Goal: Information Seeking & Learning: Check status

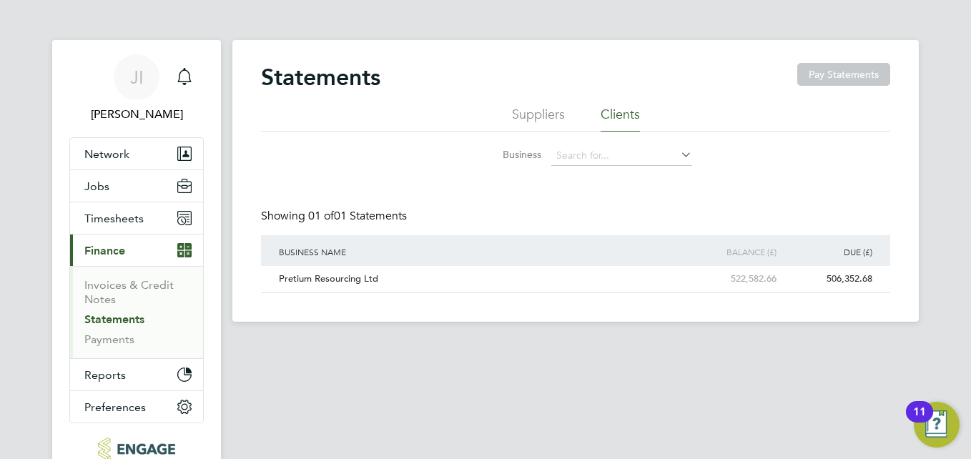
click at [120, 320] on link "Statements" at bounding box center [114, 320] width 60 height 14
click at [821, 278] on div "506,352.68" at bounding box center [804, 279] width 96 height 26
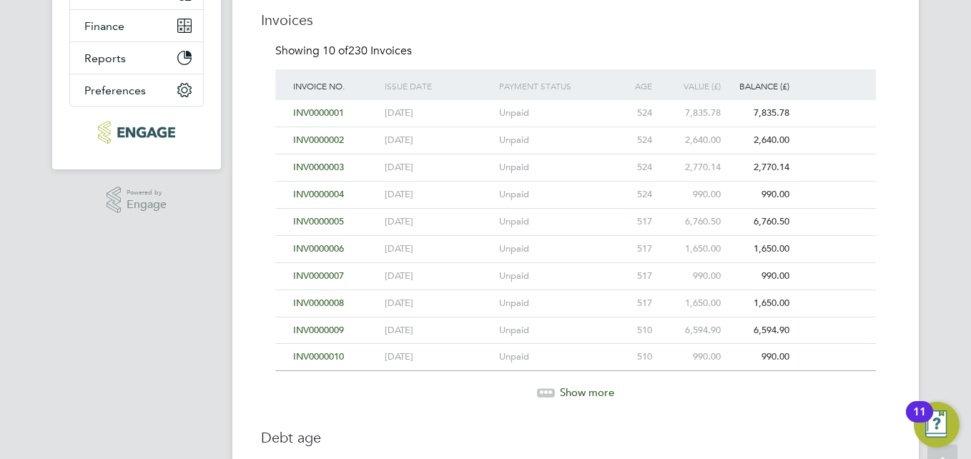
scroll to position [329, 0]
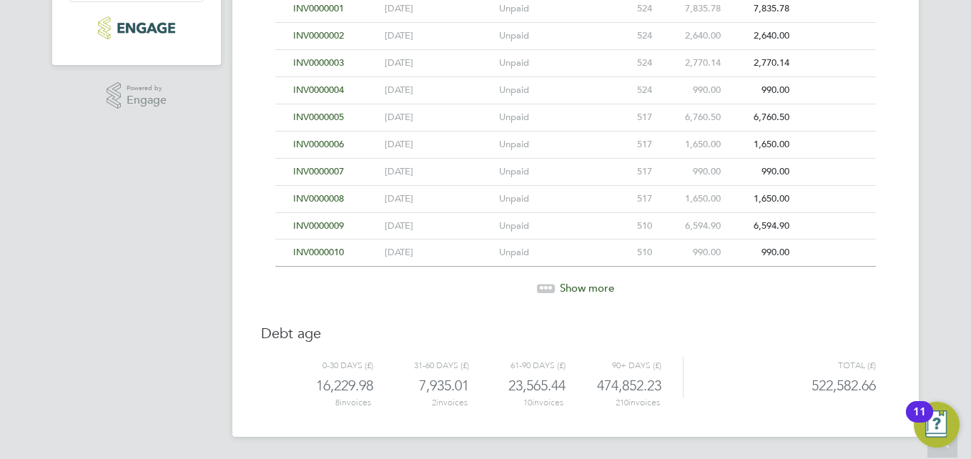
click at [549, 289] on div at bounding box center [546, 288] width 18 height 9
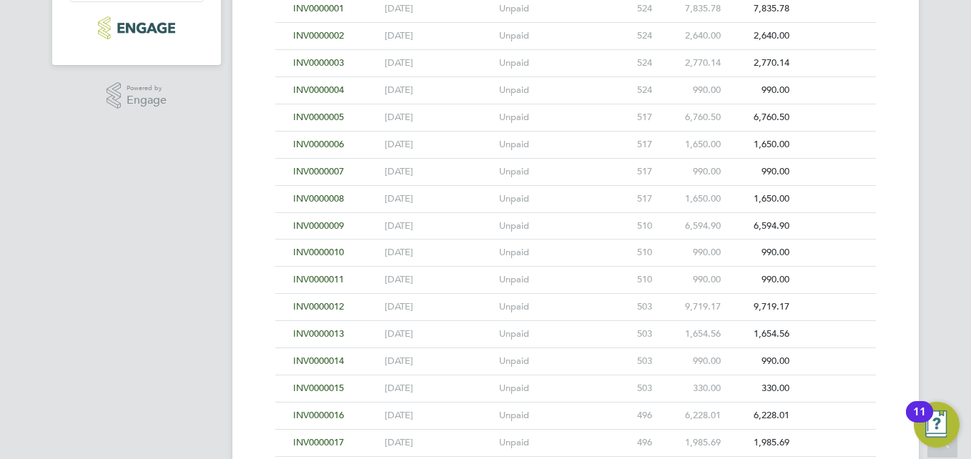
scroll to position [600, 0]
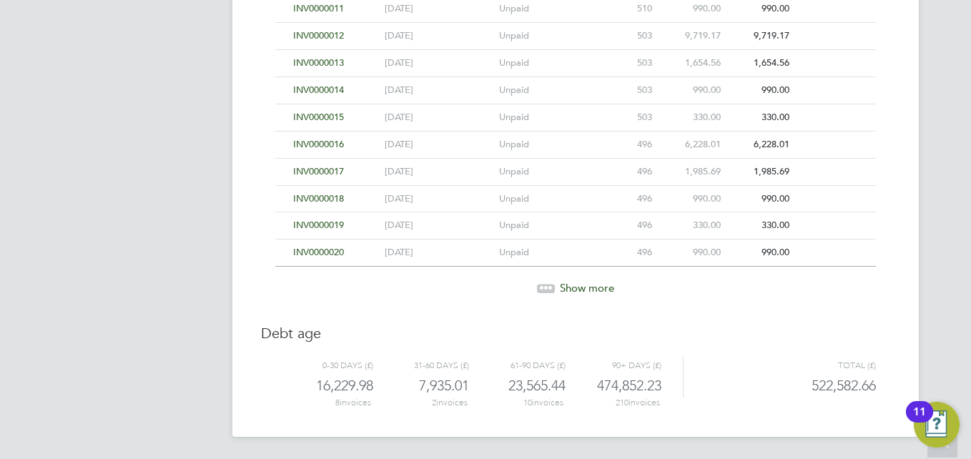
click at [547, 285] on icon at bounding box center [546, 286] width 4 height 4
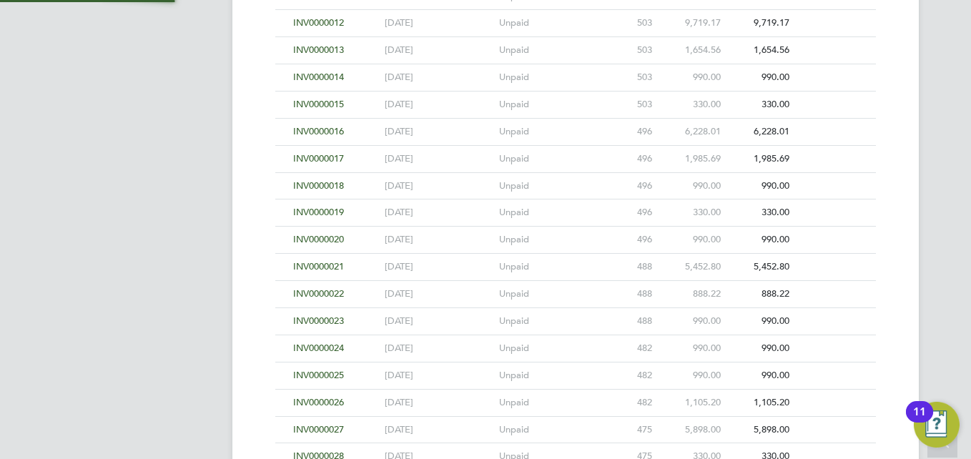
scroll to position [871, 0]
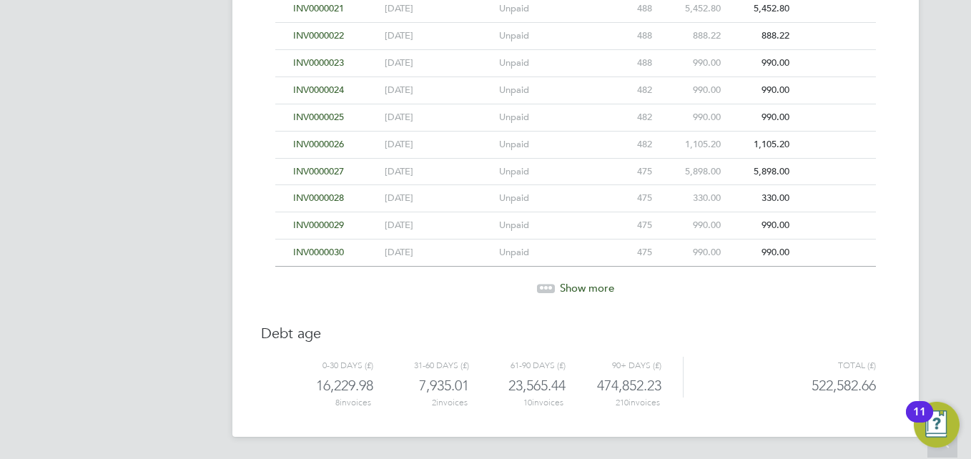
click at [547, 284] on icon at bounding box center [546, 286] width 4 height 4
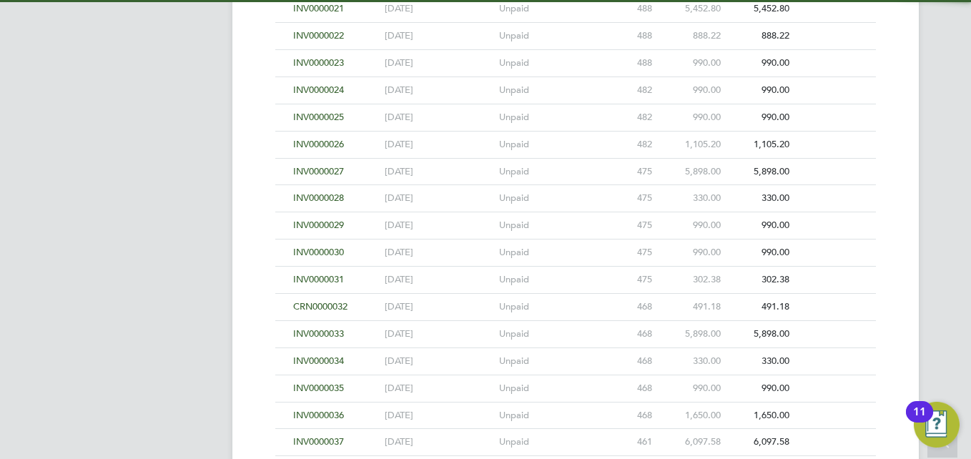
scroll to position [1142, 0]
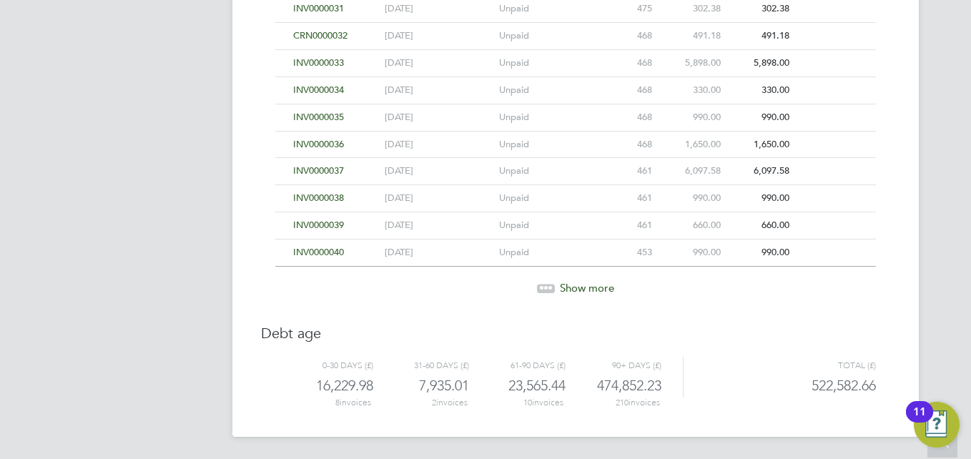
click at [543, 286] on icon at bounding box center [541, 286] width 4 height 4
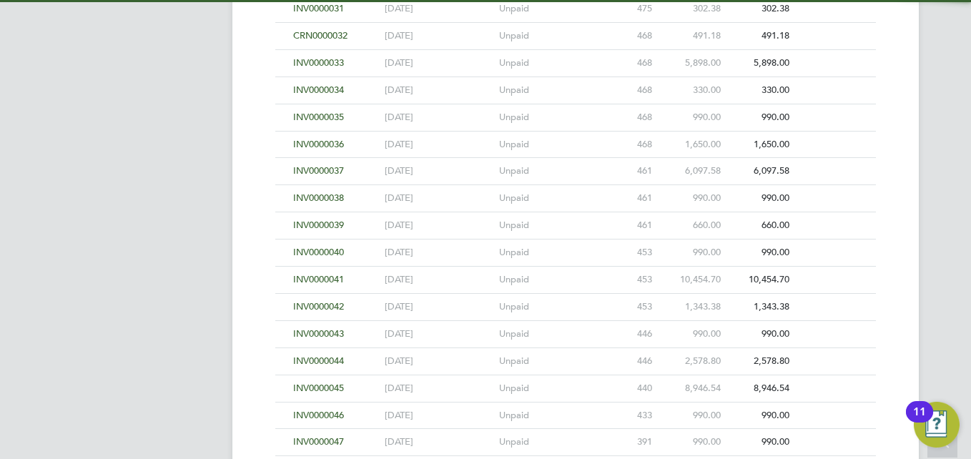
scroll to position [1414, 0]
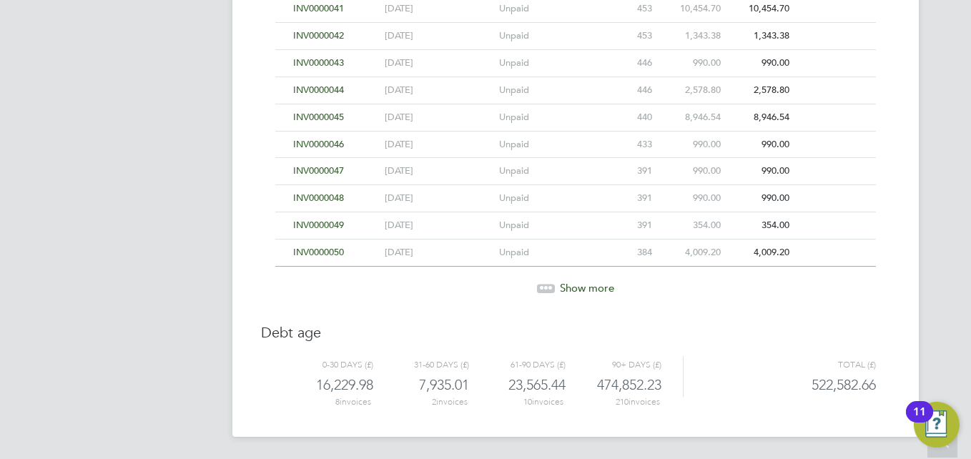
click at [543, 286] on icon at bounding box center [541, 286] width 4 height 4
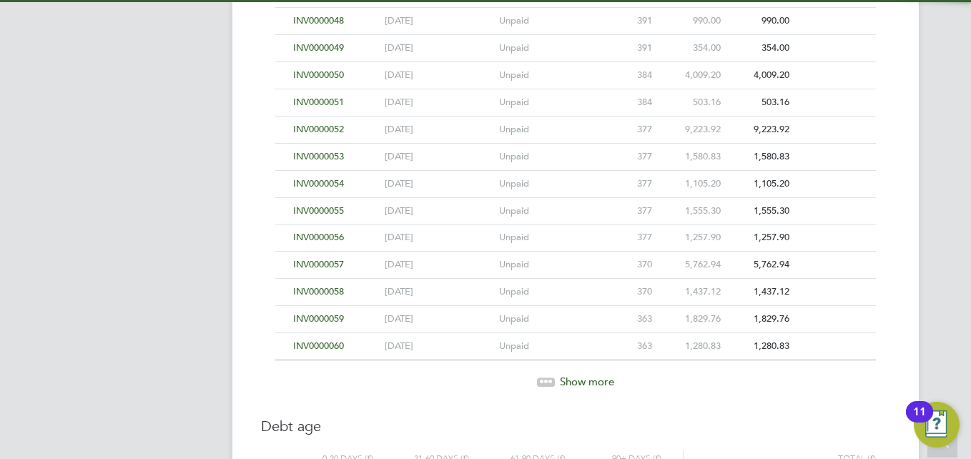
scroll to position [1685, 0]
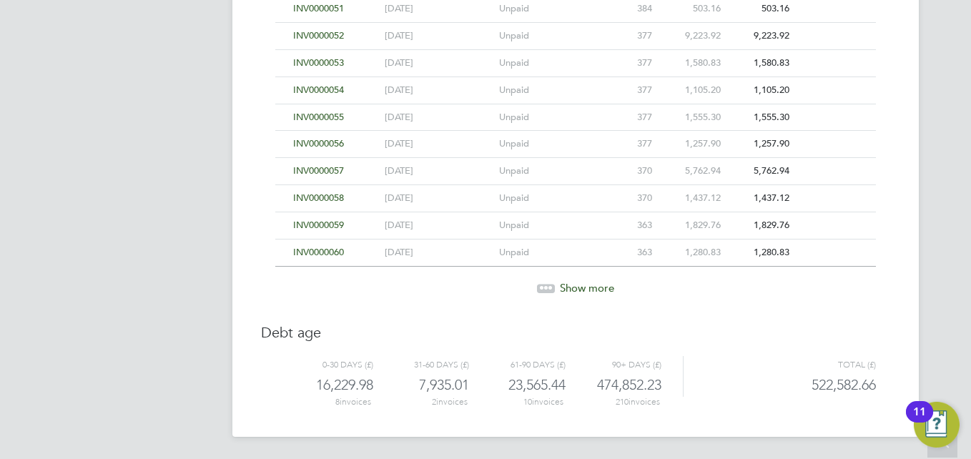
click at [543, 286] on icon at bounding box center [541, 286] width 4 height 4
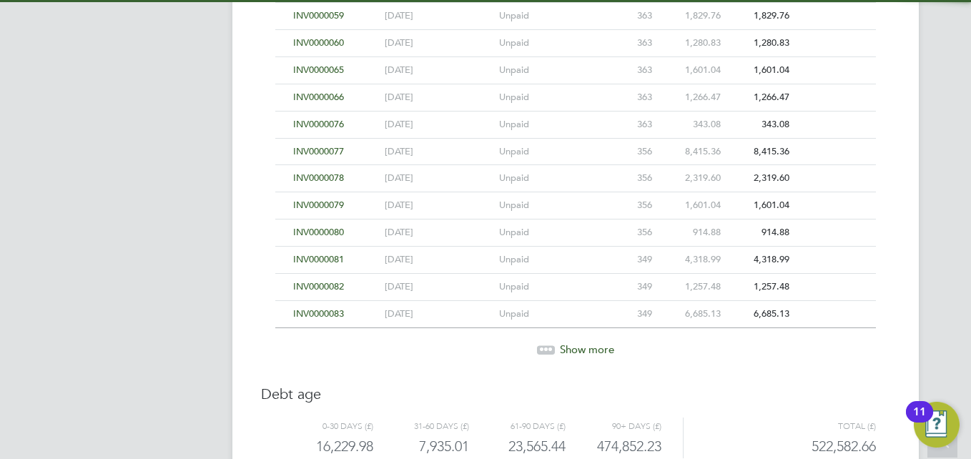
scroll to position [1956, 0]
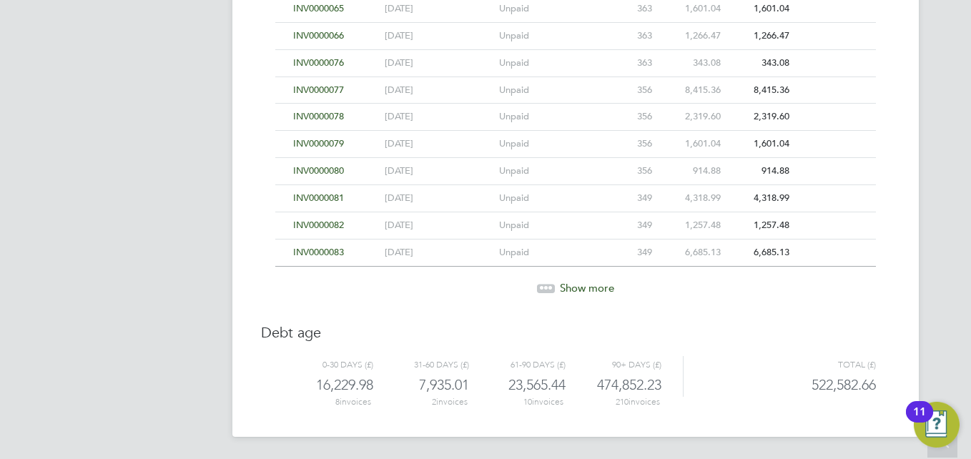
click at [543, 286] on icon at bounding box center [541, 286] width 4 height 4
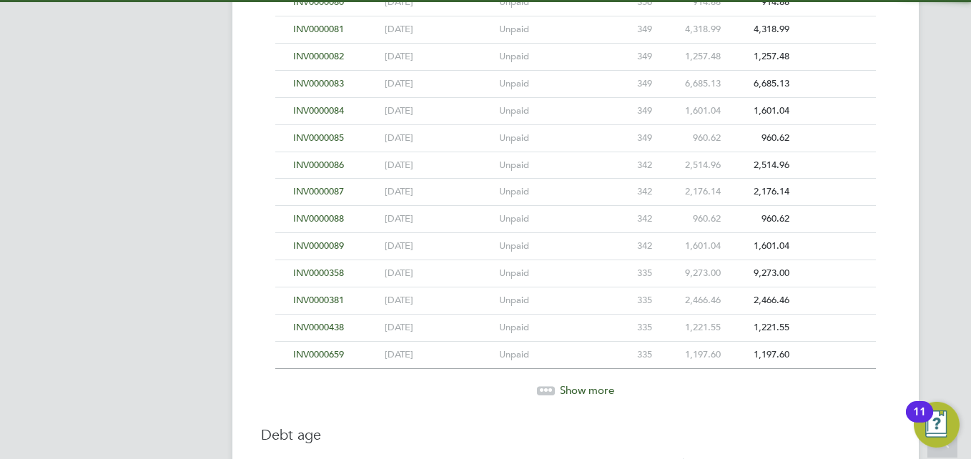
scroll to position [2227, 0]
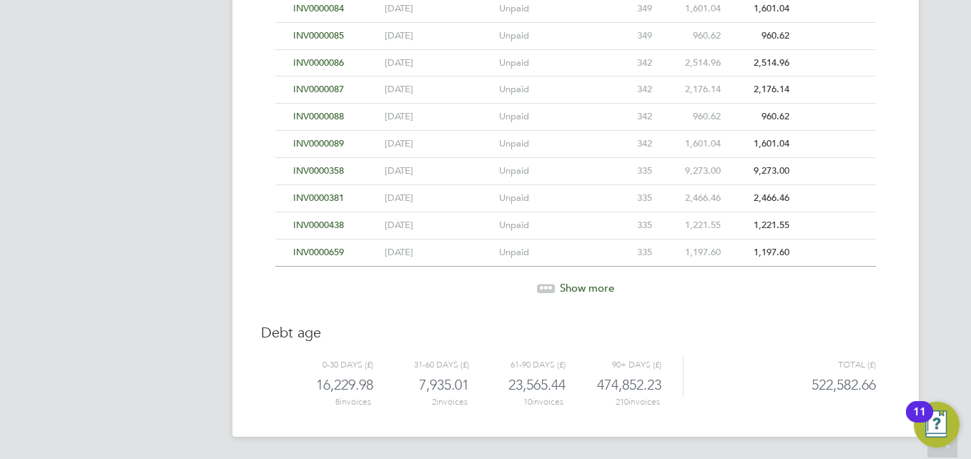
click at [544, 288] on div at bounding box center [546, 288] width 18 height 9
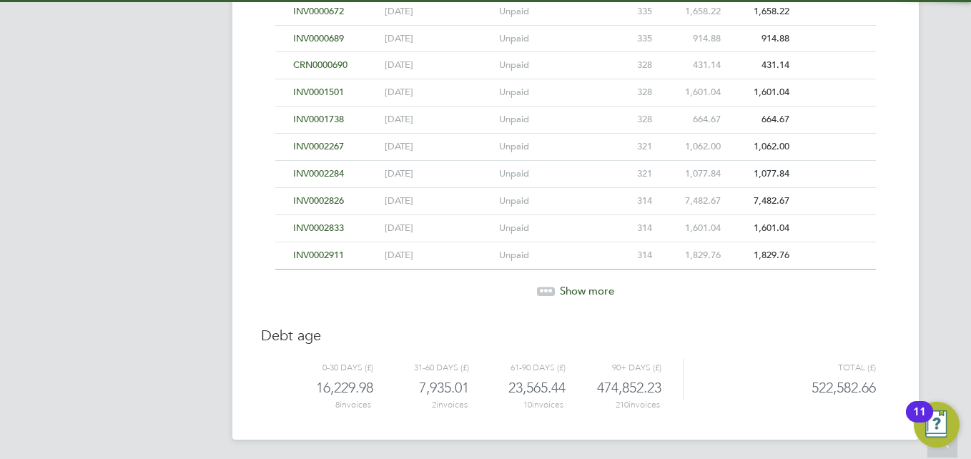
scroll to position [2498, 0]
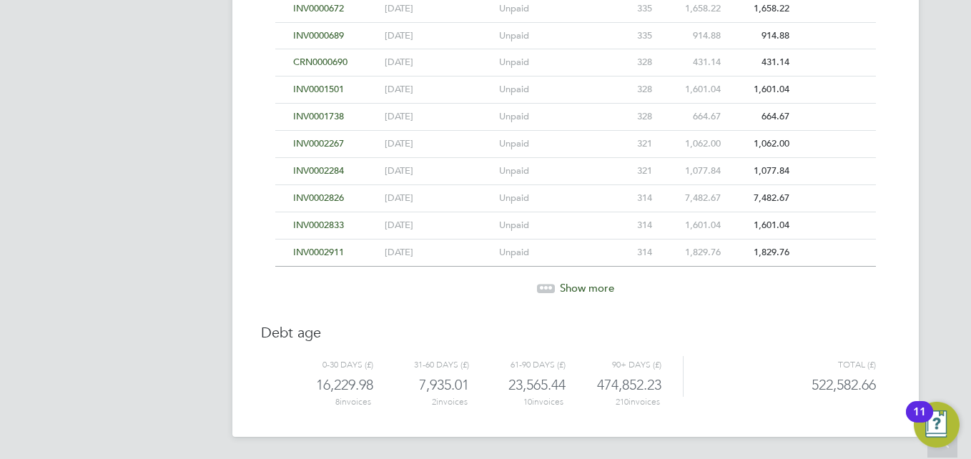
click at [547, 285] on icon at bounding box center [546, 286] width 4 height 4
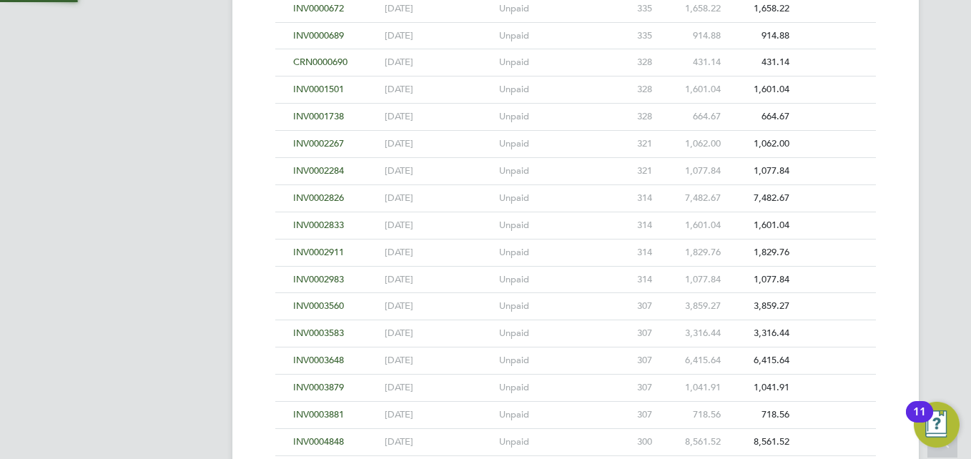
scroll to position [2769, 0]
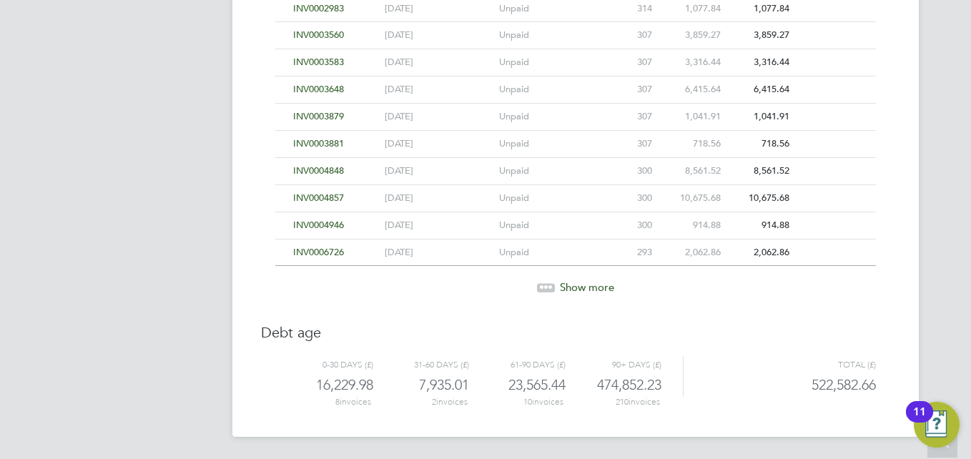
click at [547, 285] on icon at bounding box center [546, 285] width 4 height 4
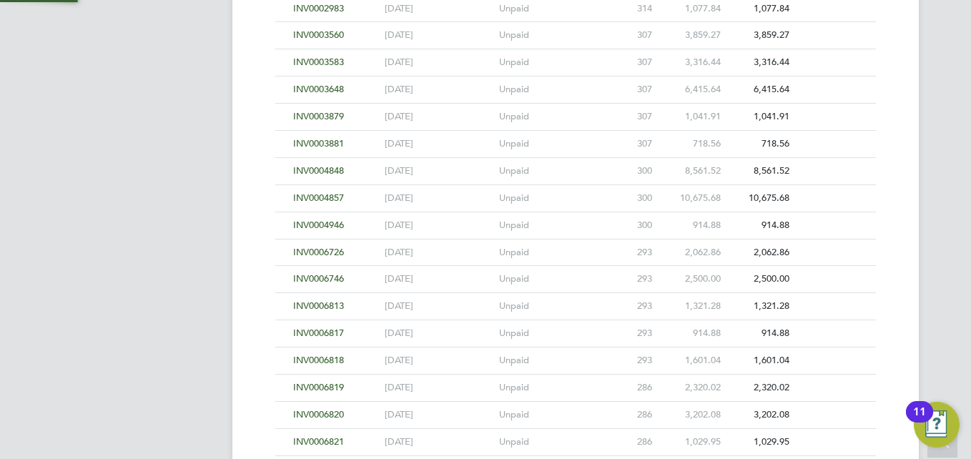
scroll to position [3040, 0]
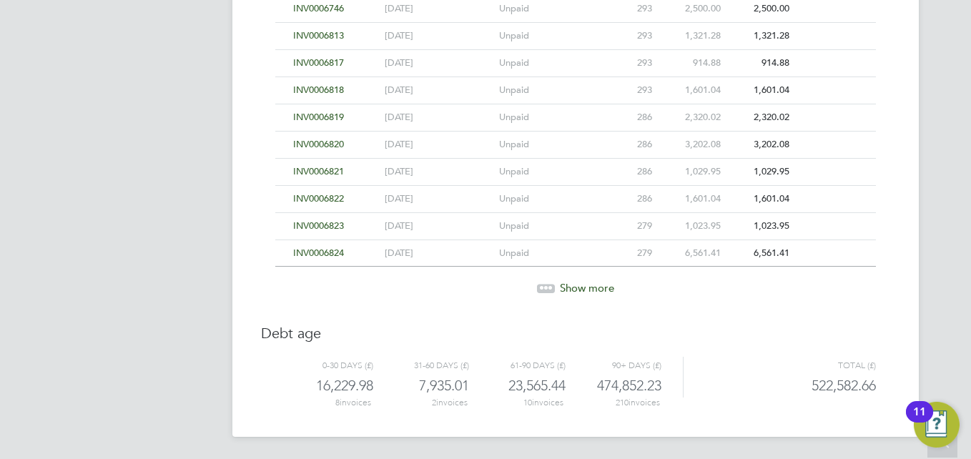
click at [547, 285] on icon at bounding box center [546, 286] width 4 height 4
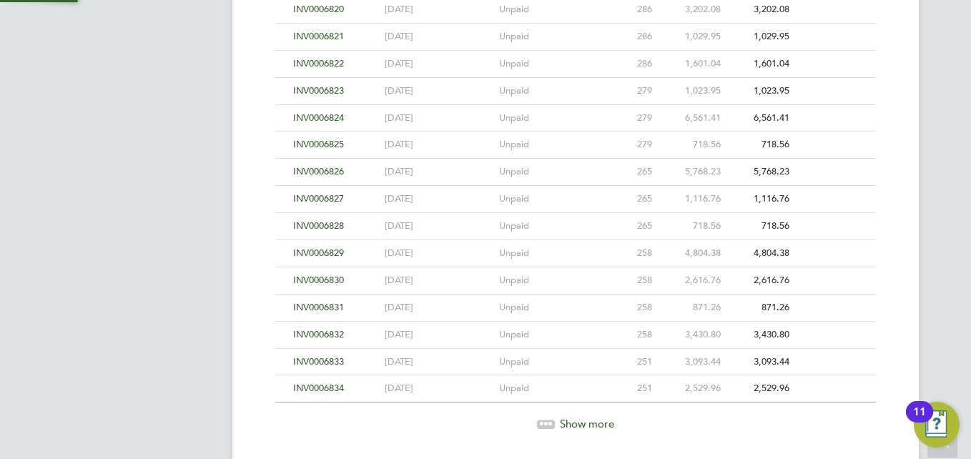
scroll to position [3311, 0]
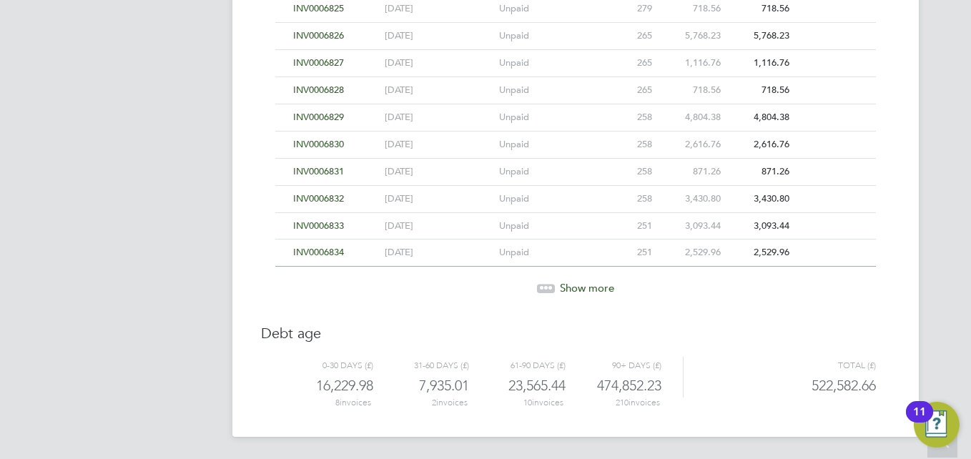
click at [547, 285] on icon at bounding box center [546, 286] width 4 height 4
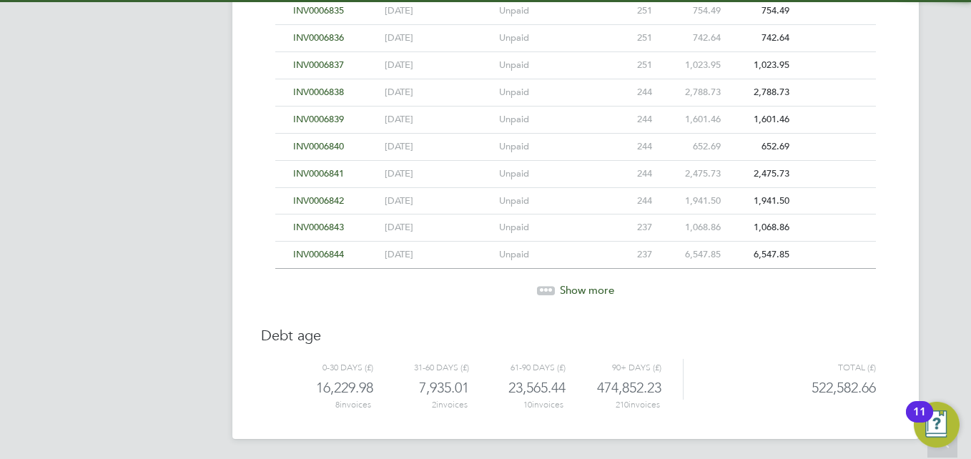
scroll to position [3582, 0]
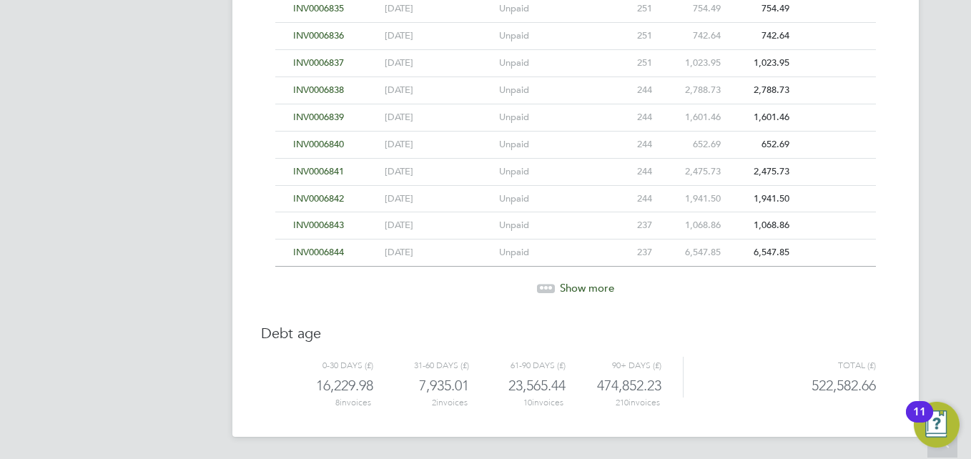
click at [547, 285] on icon at bounding box center [546, 286] width 4 height 4
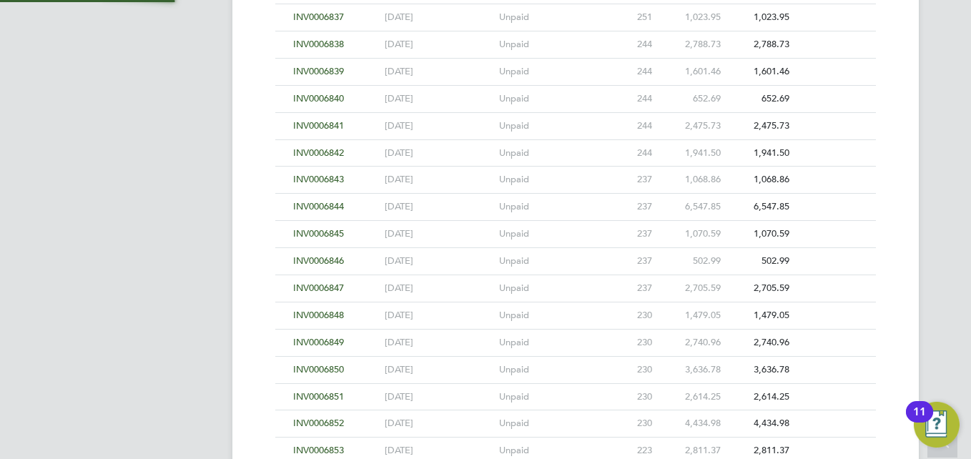
scroll to position [3853, 0]
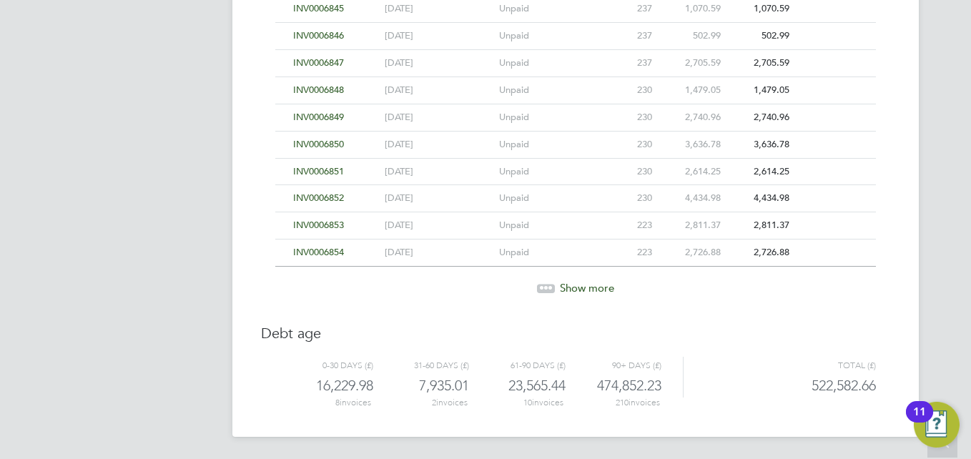
click at [547, 285] on icon at bounding box center [546, 286] width 4 height 4
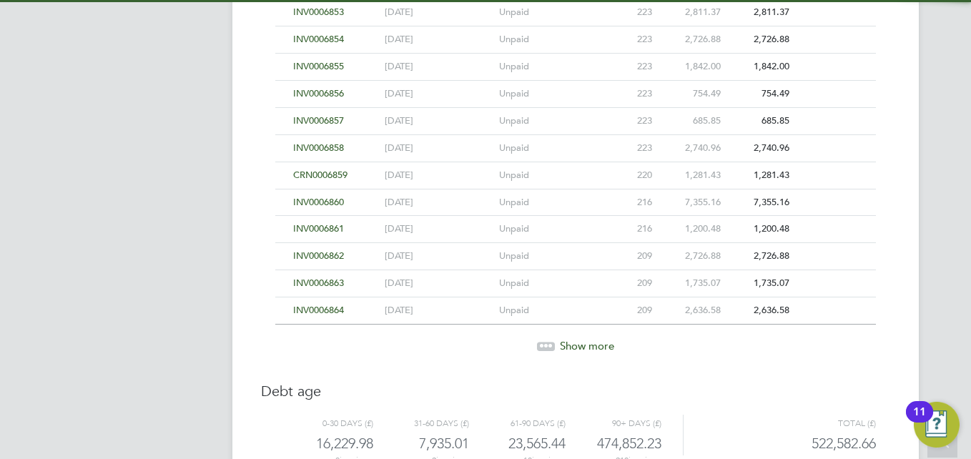
scroll to position [4124, 0]
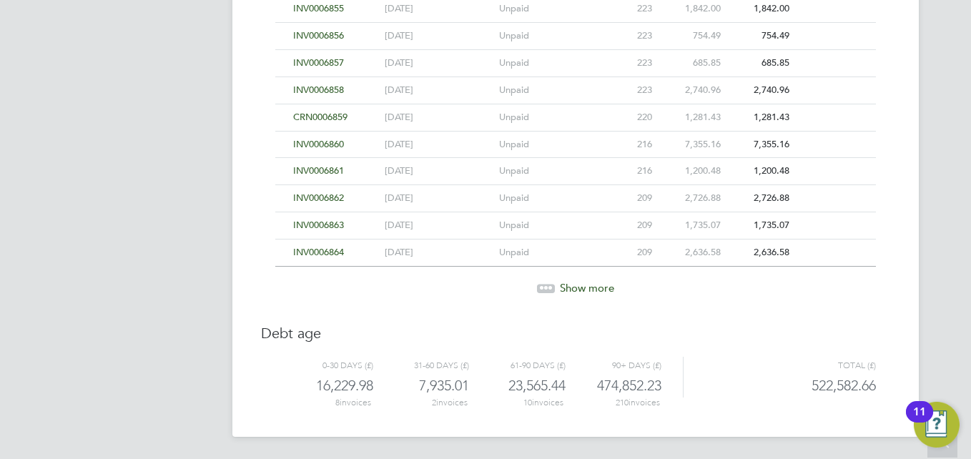
click at [547, 285] on icon at bounding box center [546, 286] width 4 height 4
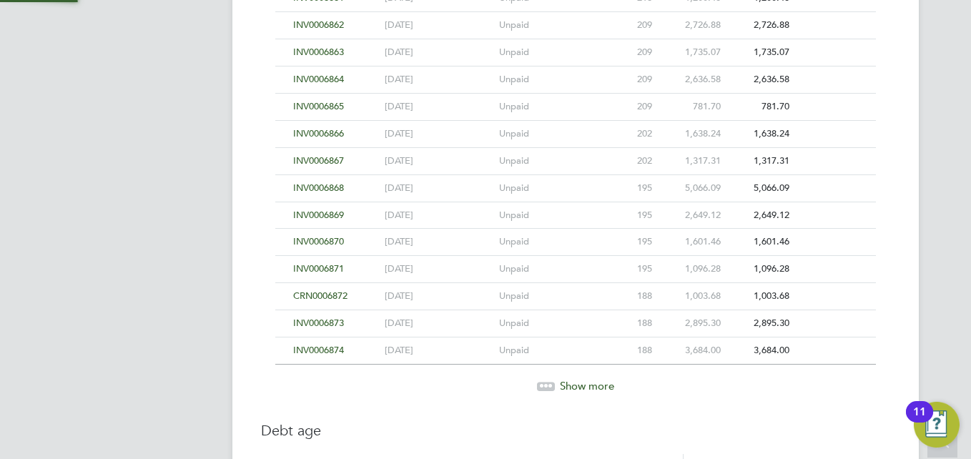
scroll to position [4395, 0]
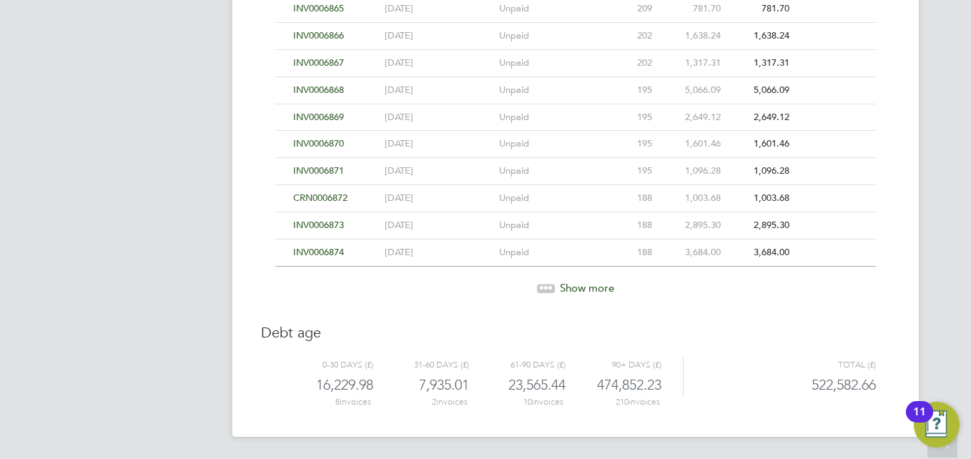
click at [547, 285] on icon at bounding box center [546, 286] width 4 height 4
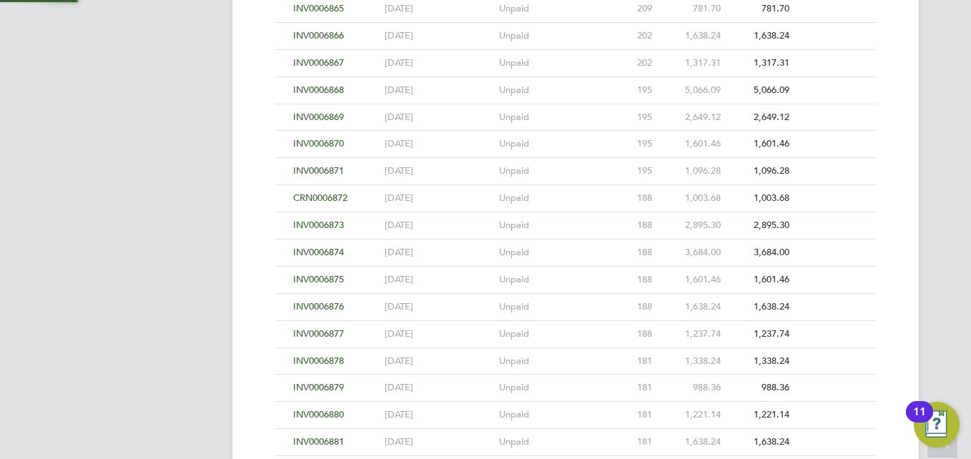
scroll to position [4666, 0]
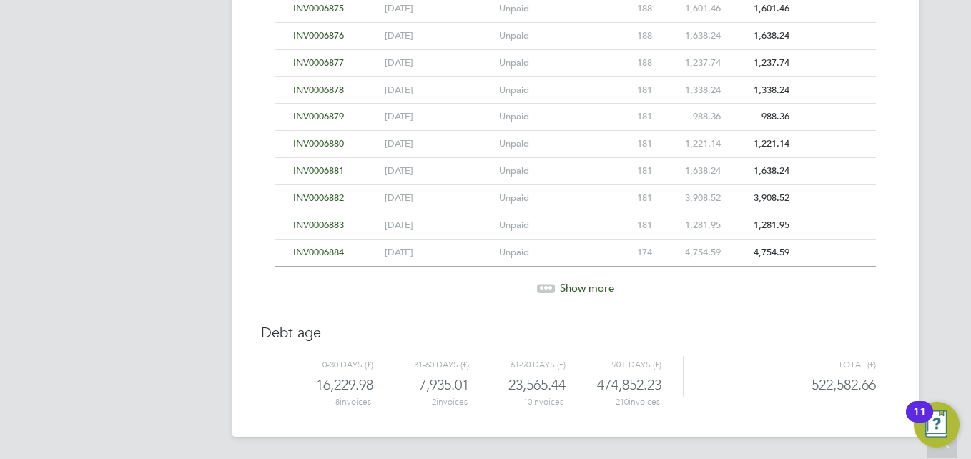
click at [547, 285] on icon at bounding box center [546, 286] width 4 height 4
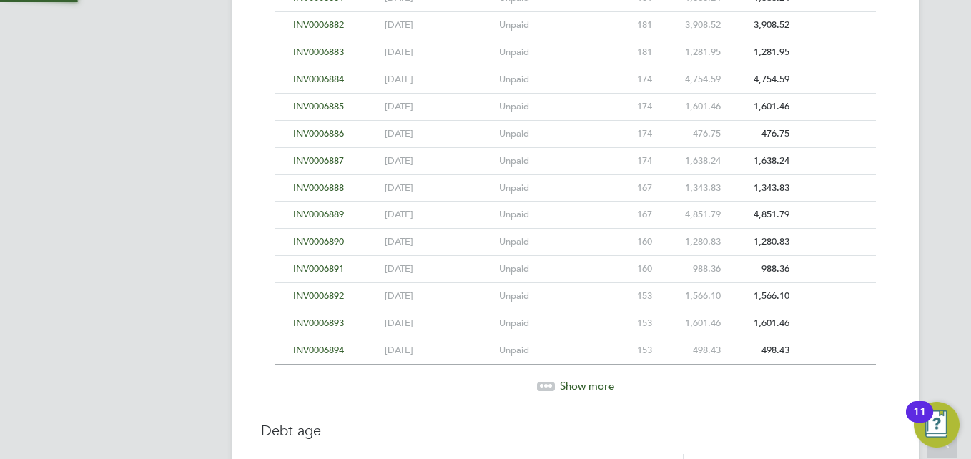
scroll to position [4937, 0]
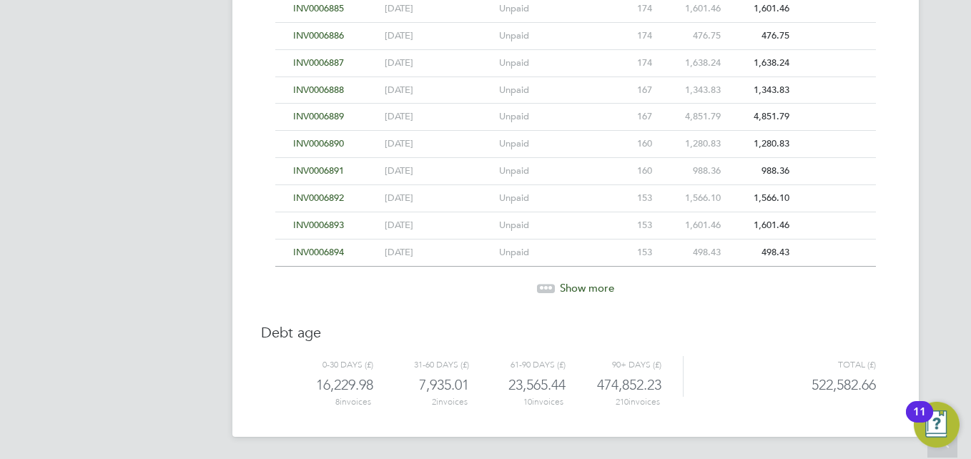
click at [547, 285] on icon at bounding box center [546, 286] width 4 height 4
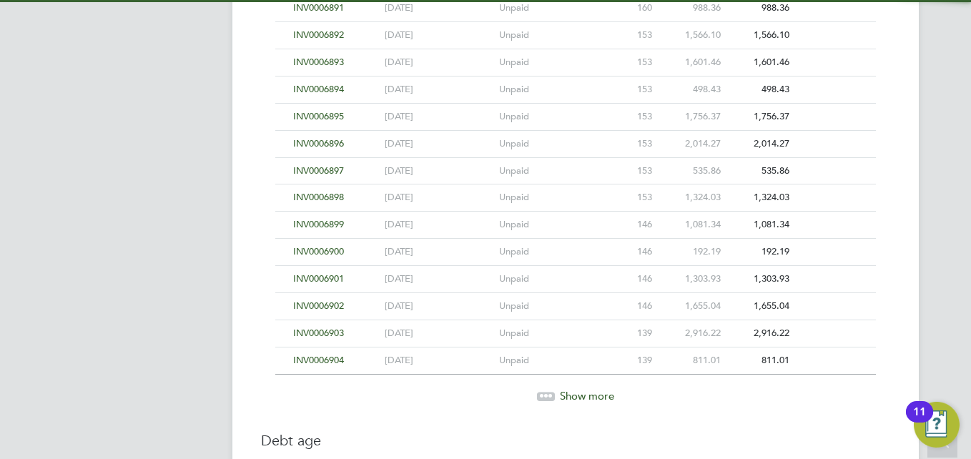
scroll to position [5209, 0]
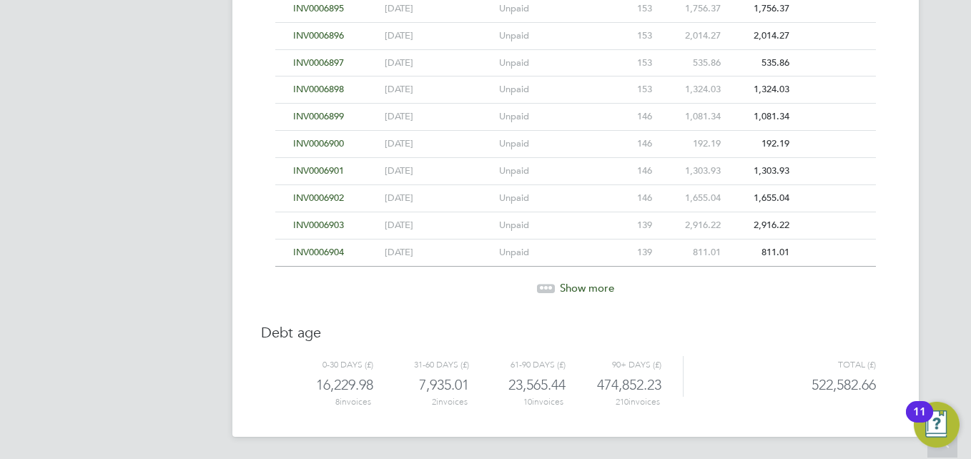
click at [547, 285] on icon at bounding box center [546, 286] width 4 height 4
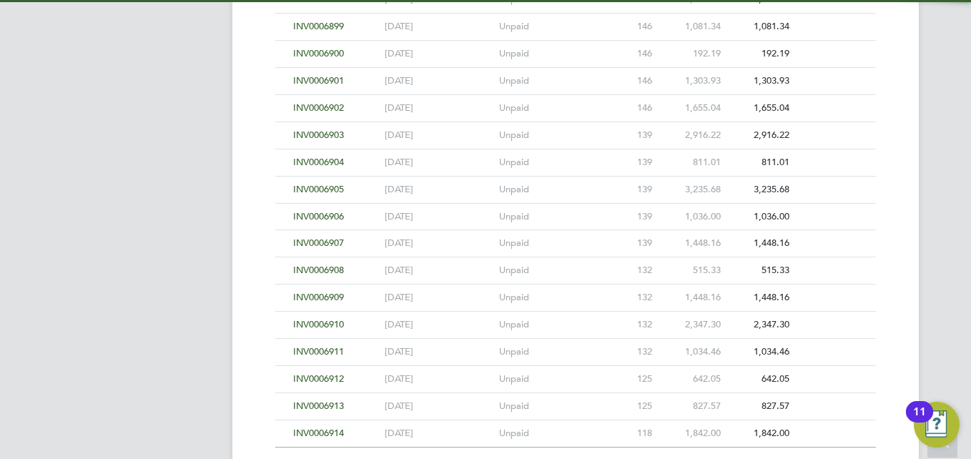
scroll to position [5480, 0]
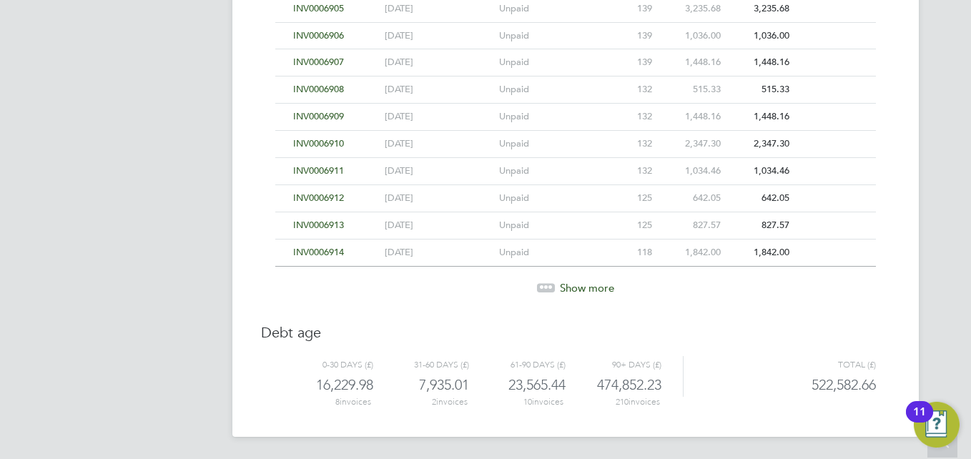
click at [547, 285] on icon at bounding box center [546, 285] width 4 height 4
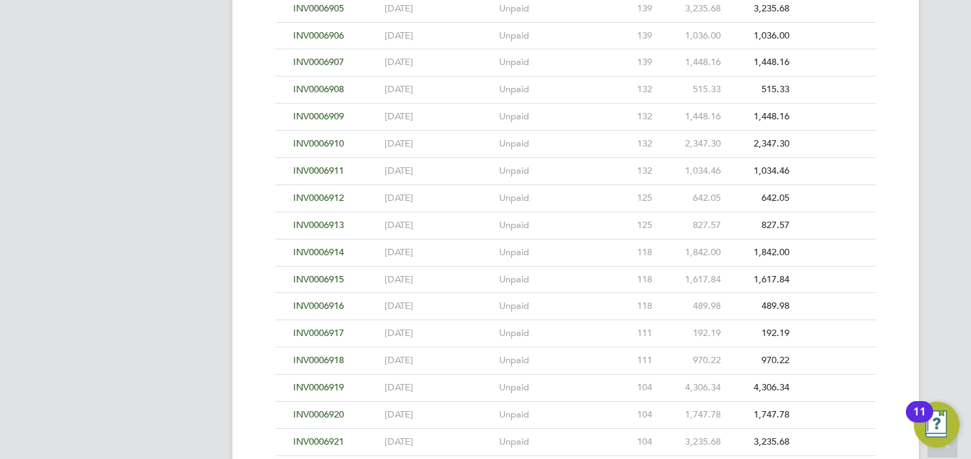
scroll to position [5751, 0]
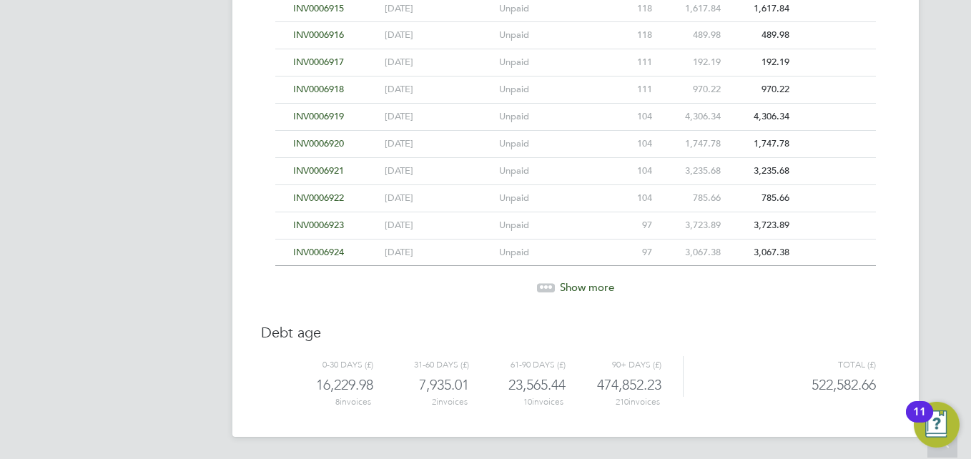
click at [545, 283] on icon at bounding box center [546, 285] width 4 height 4
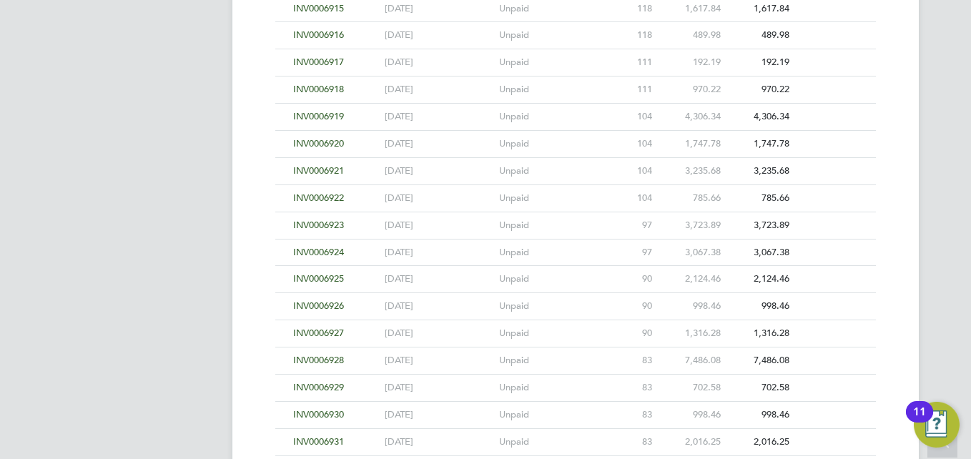
scroll to position [6021, 0]
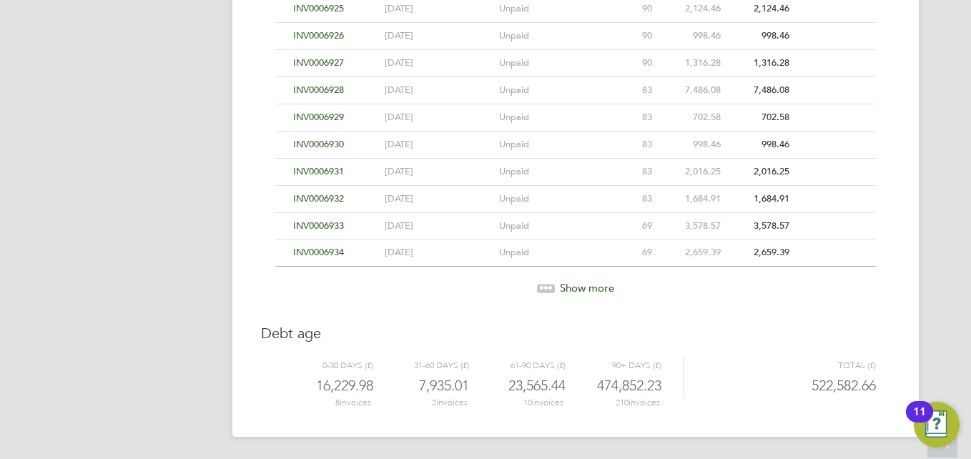
click at [545, 284] on icon at bounding box center [546, 286] width 4 height 4
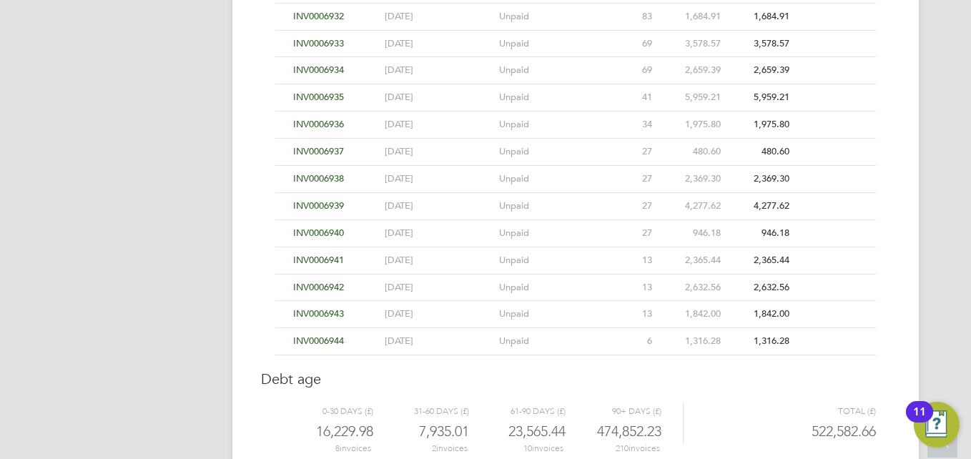
scroll to position [6179, 0]
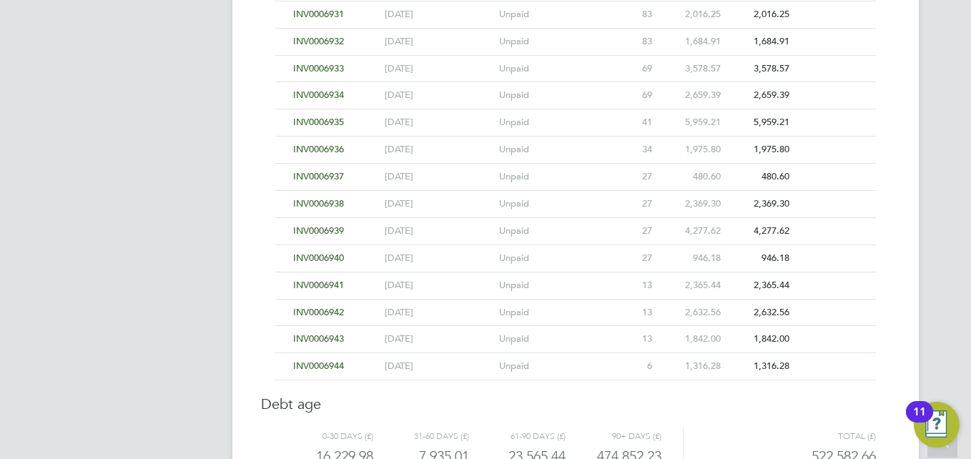
click at [330, 117] on span "INV0006935" at bounding box center [318, 122] width 51 height 12
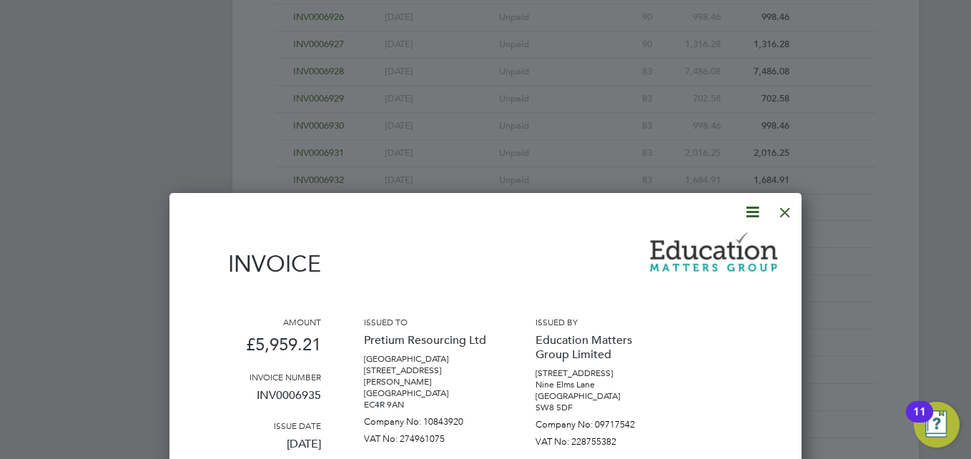
scroll to position [6035, 0]
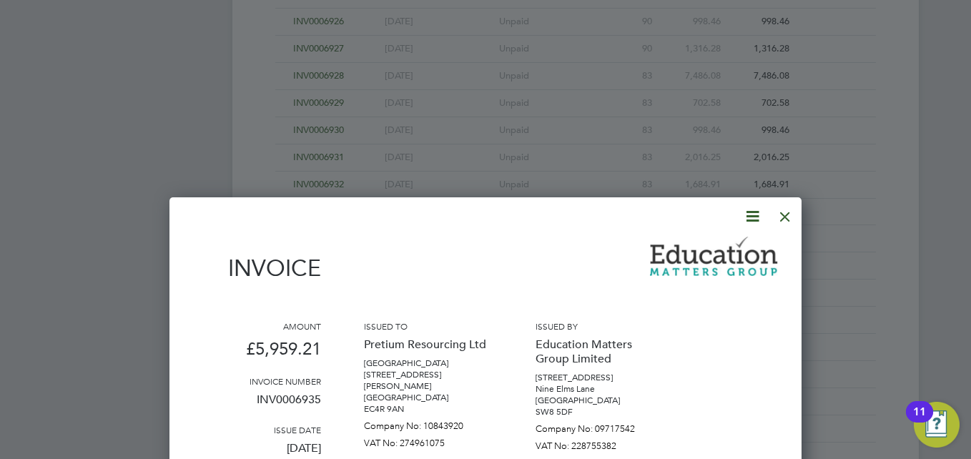
click at [788, 215] on div at bounding box center [786, 213] width 26 height 26
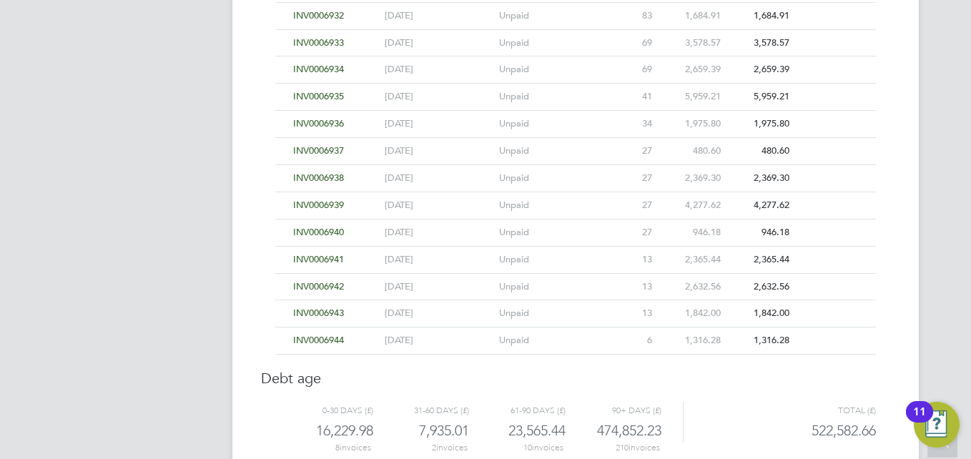
scroll to position [6179, 0]
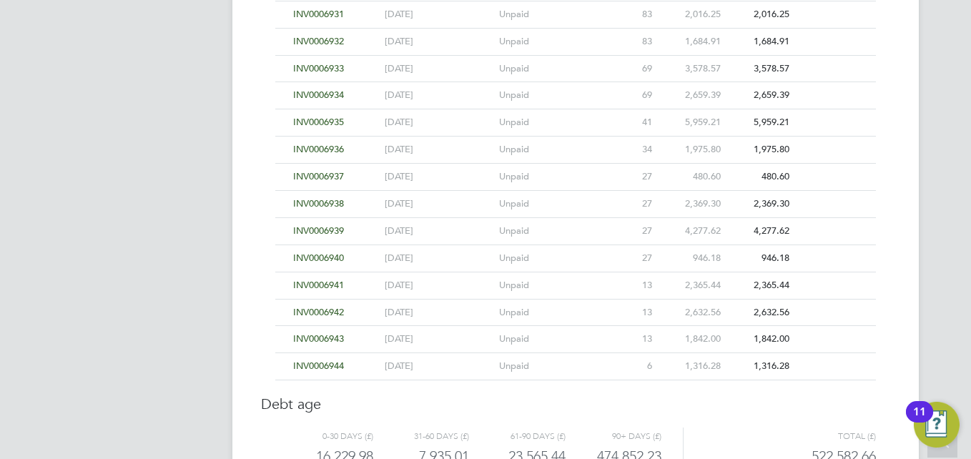
click at [323, 149] on span "INV0006936" at bounding box center [318, 149] width 51 height 12
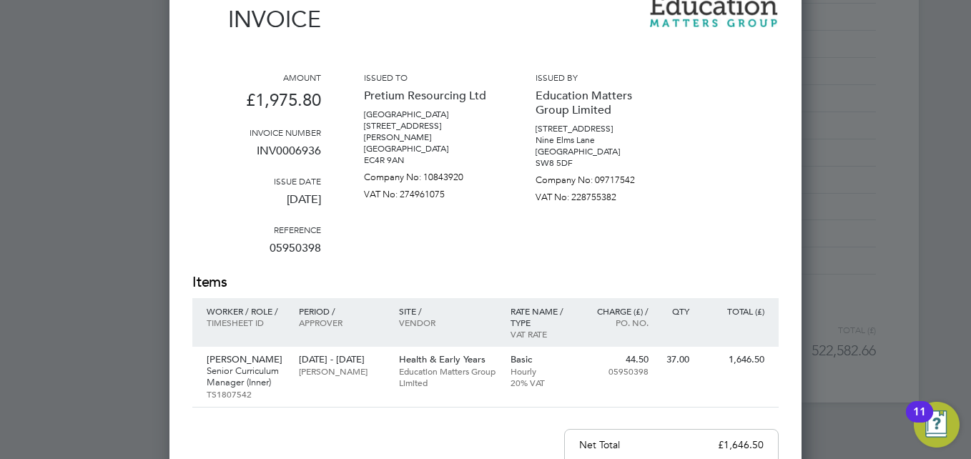
scroll to position [6107, 0]
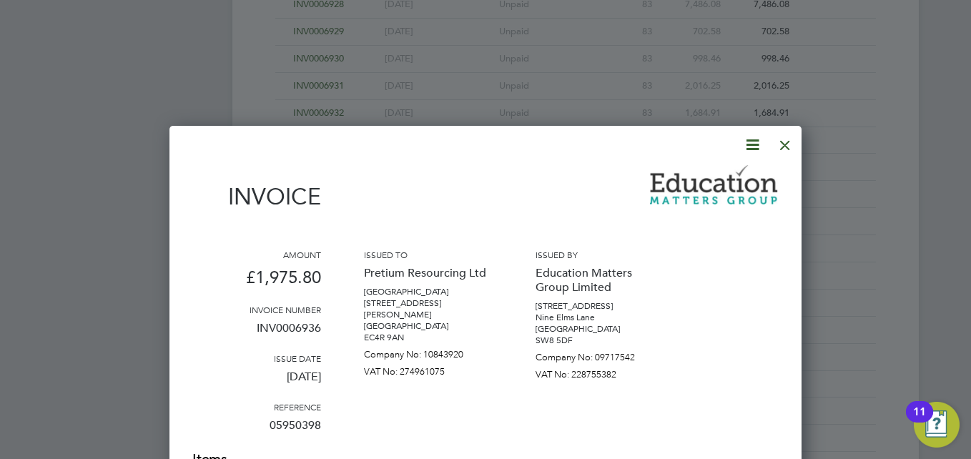
click at [783, 146] on div at bounding box center [786, 142] width 26 height 26
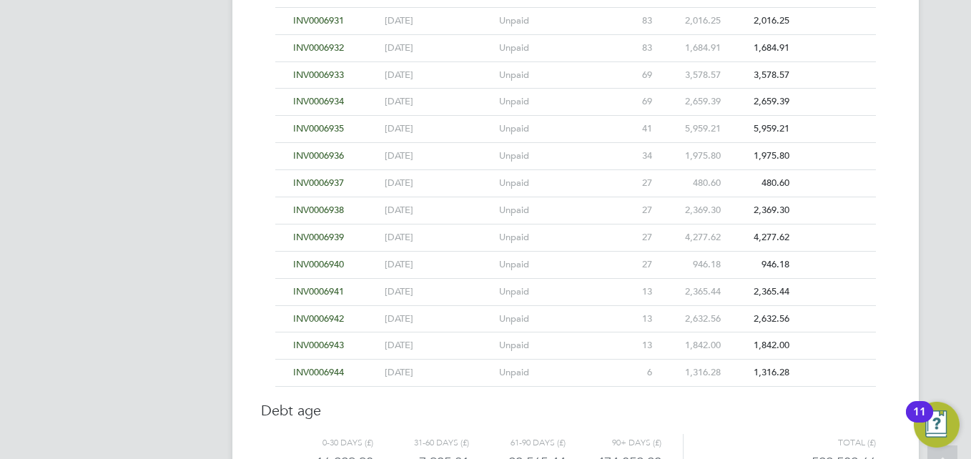
scroll to position [6179, 0]
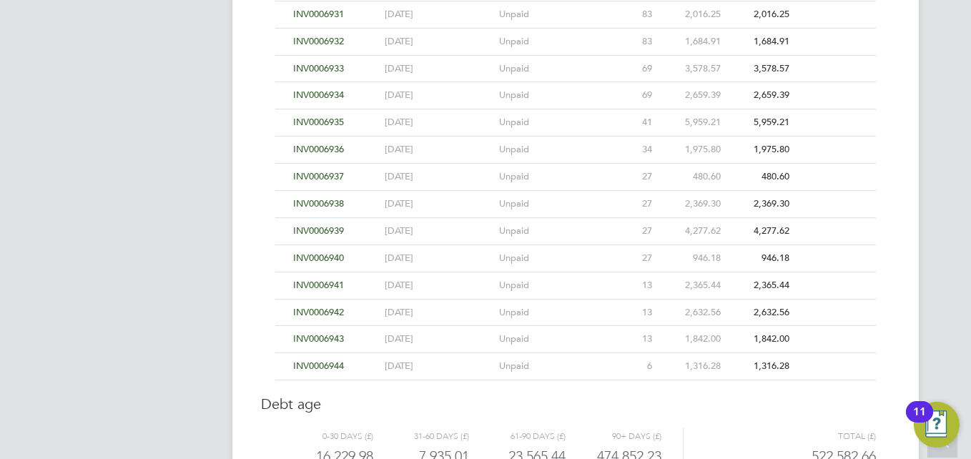
click at [325, 175] on span "INV0006937" at bounding box center [318, 176] width 51 height 12
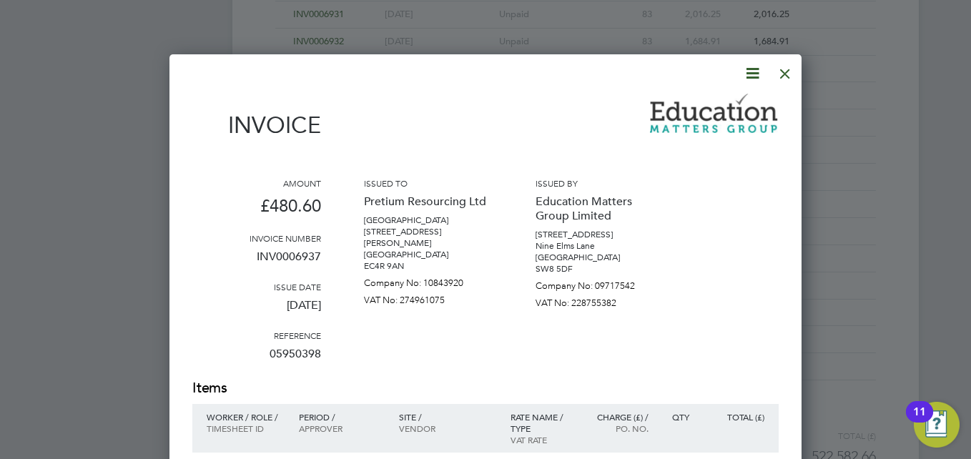
click at [784, 74] on div at bounding box center [786, 70] width 26 height 26
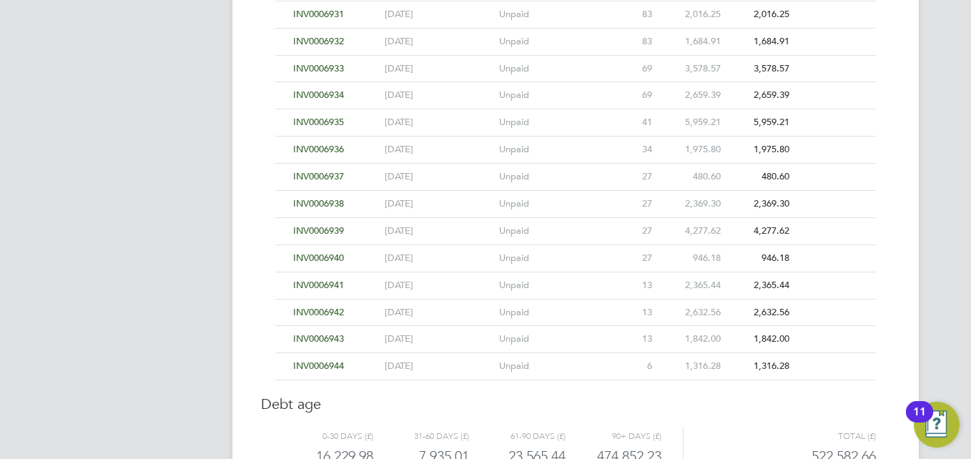
click at [325, 200] on span "INV0006938" at bounding box center [318, 203] width 51 height 12
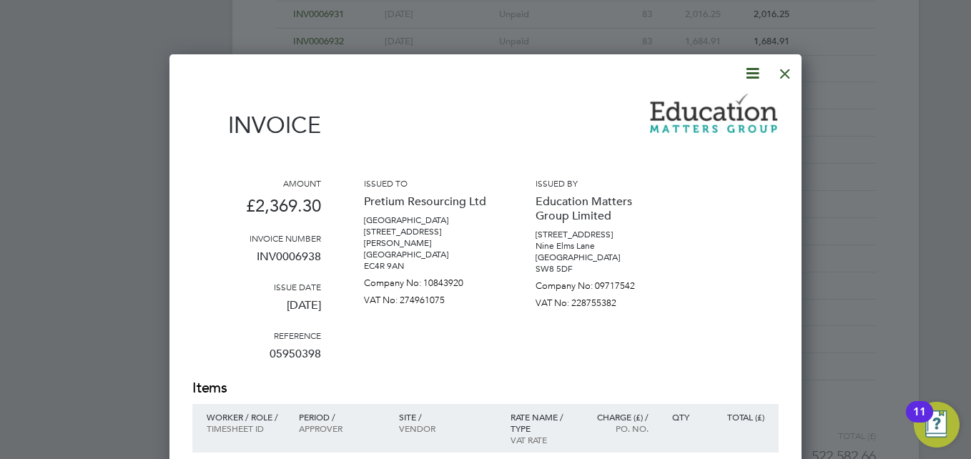
click at [783, 70] on div at bounding box center [786, 70] width 26 height 26
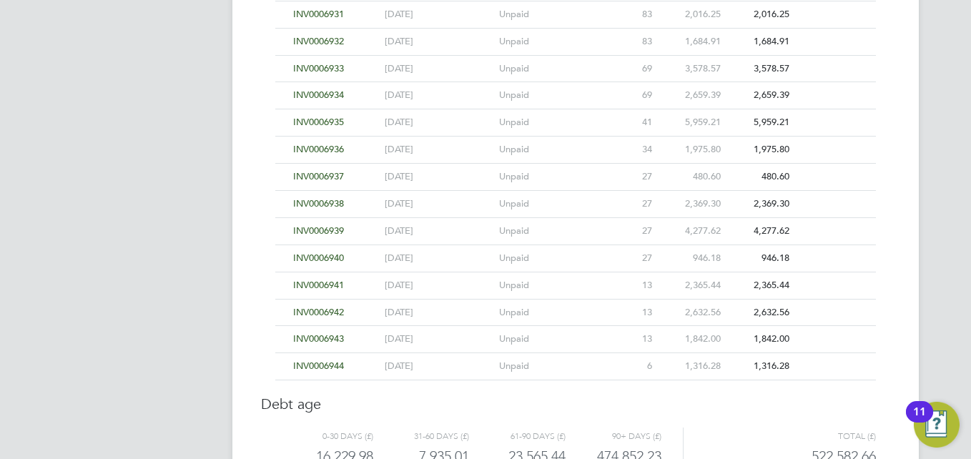
click at [330, 230] on span "INV0006939" at bounding box center [318, 231] width 51 height 12
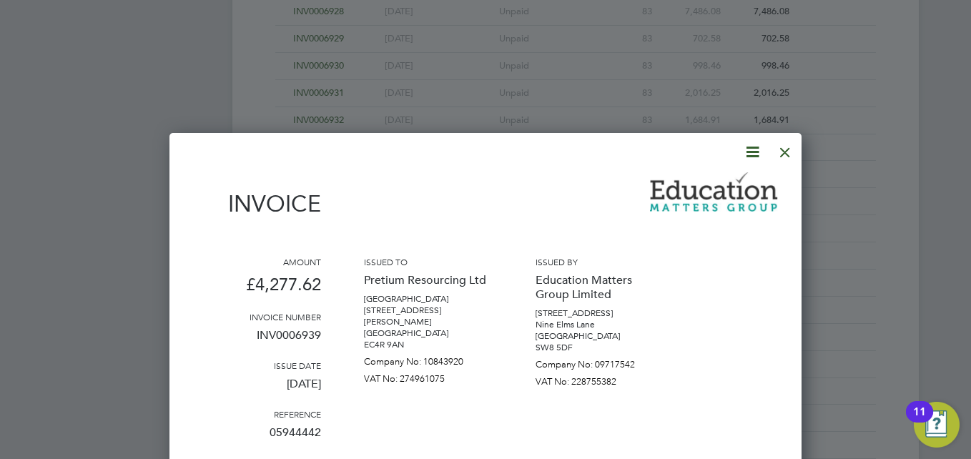
scroll to position [6035, 0]
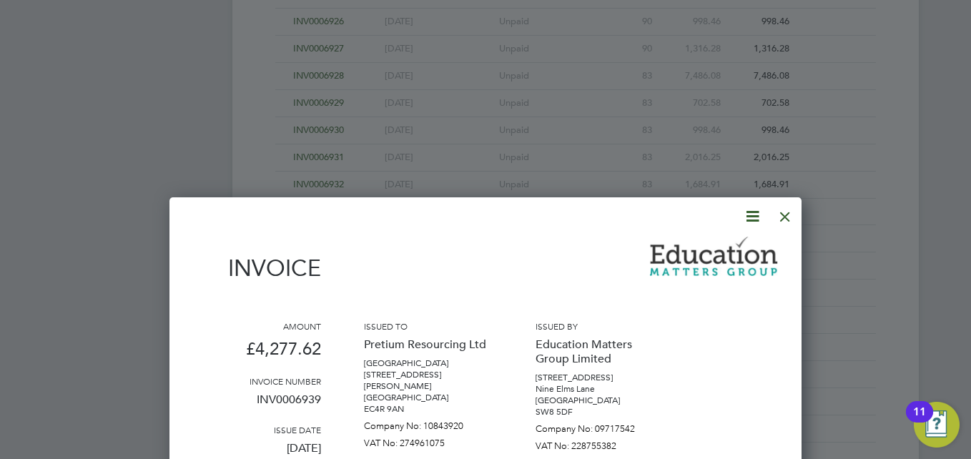
click at [789, 213] on div at bounding box center [786, 213] width 26 height 26
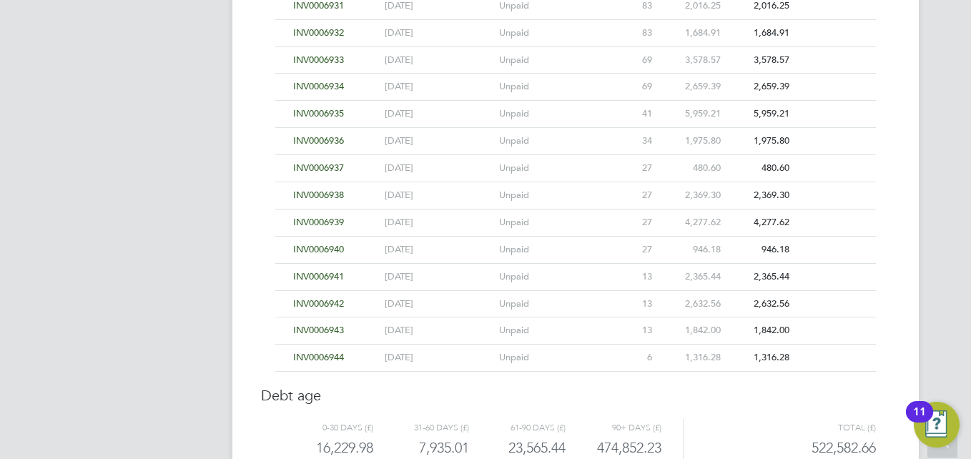
scroll to position [6240, 0]
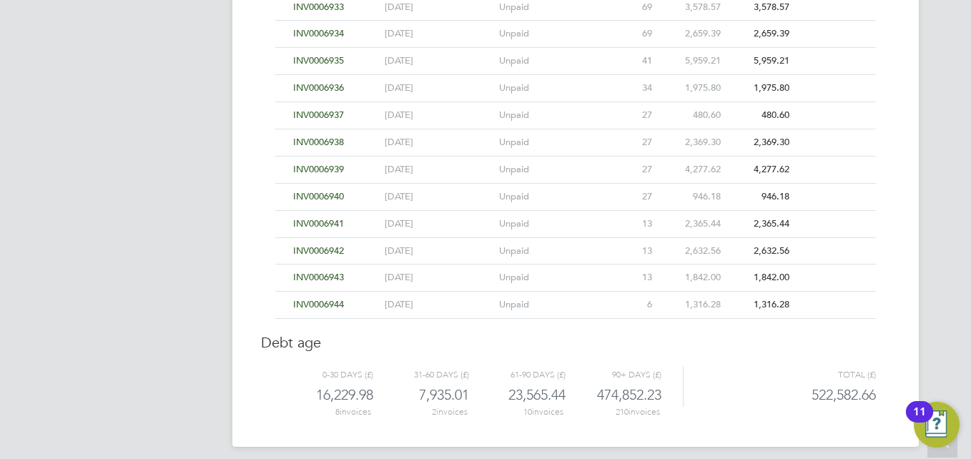
click at [327, 199] on span "INV0006940" at bounding box center [318, 196] width 51 height 12
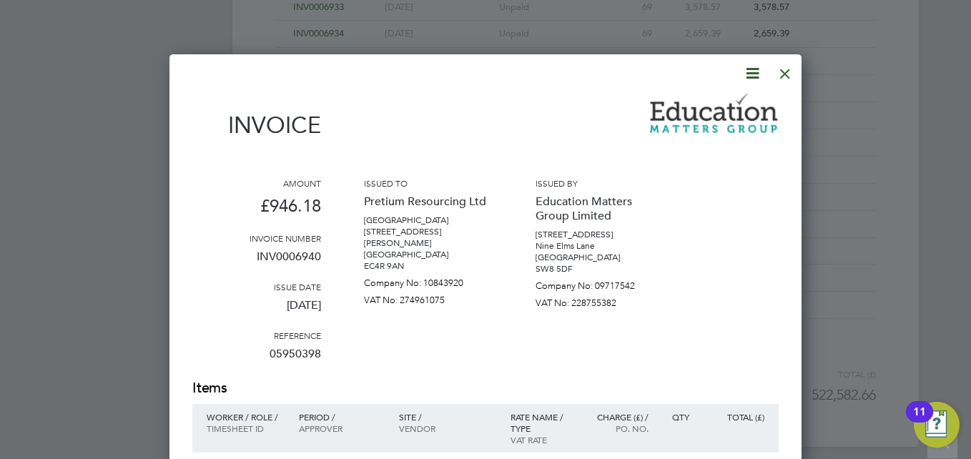
scroll to position [6455, 0]
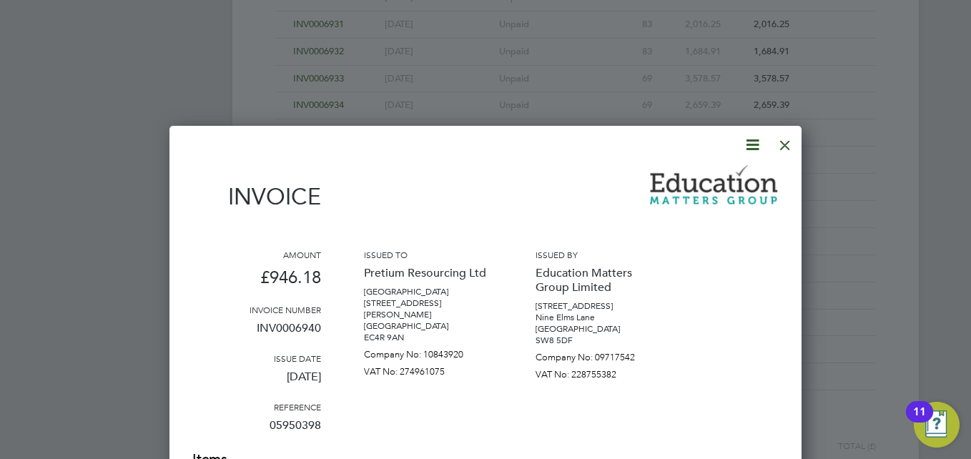
click at [786, 144] on div at bounding box center [786, 142] width 26 height 26
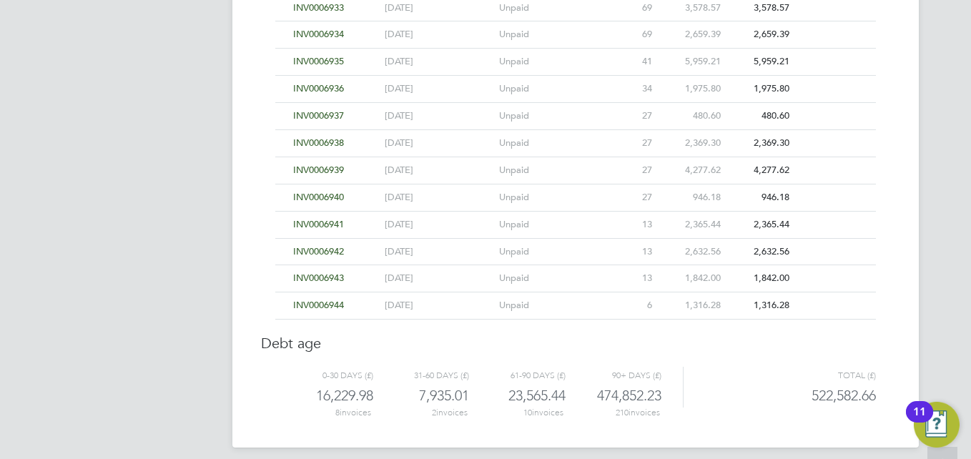
scroll to position [6240, 0]
click at [334, 168] on span "INV0006939" at bounding box center [318, 169] width 51 height 12
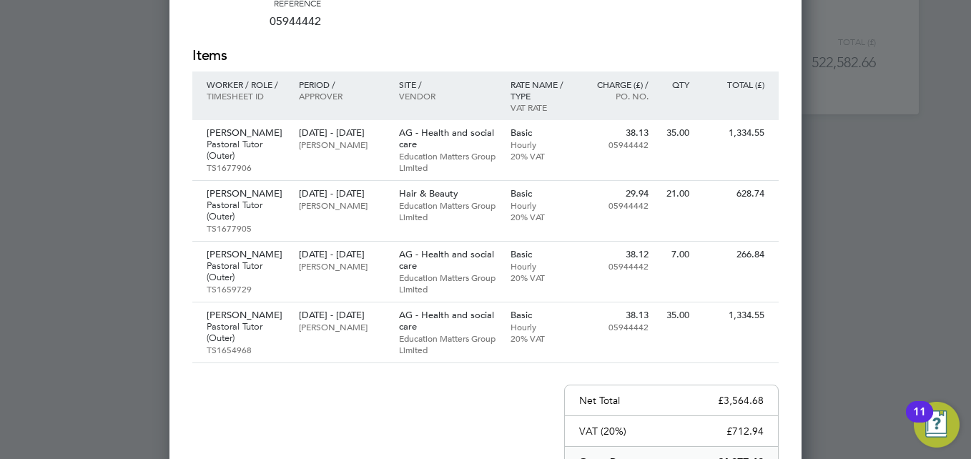
scroll to position [6598, 0]
